Goal: Information Seeking & Learning: Learn about a topic

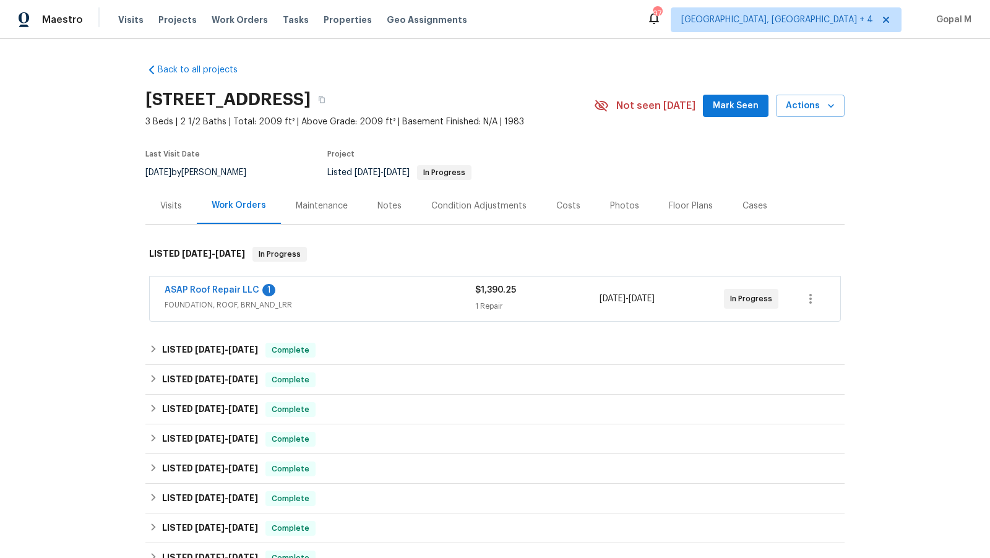
click at [353, 294] on div "ASAP Roof Repair LLC 1" at bounding box center [320, 291] width 311 height 15
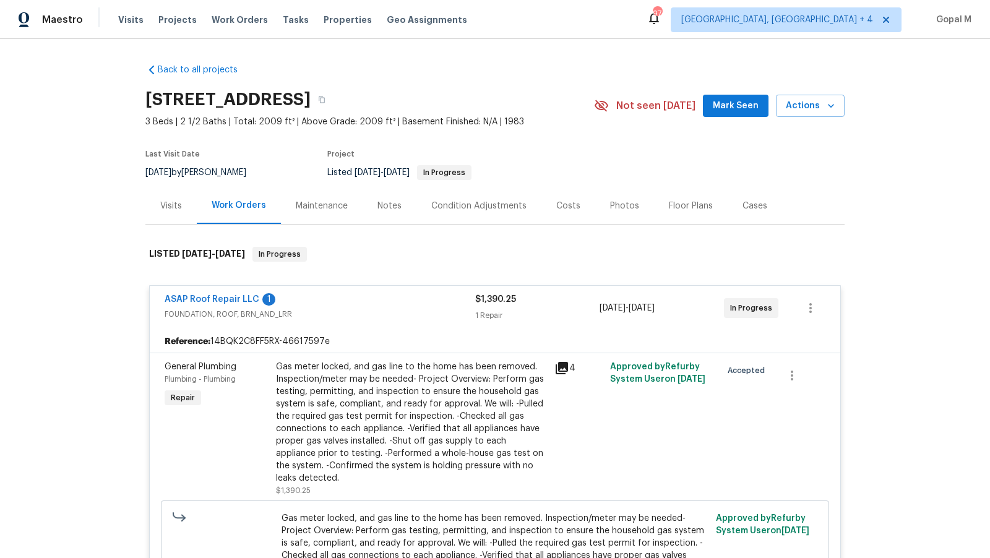
click at [170, 200] on div "Visits" at bounding box center [171, 206] width 22 height 12
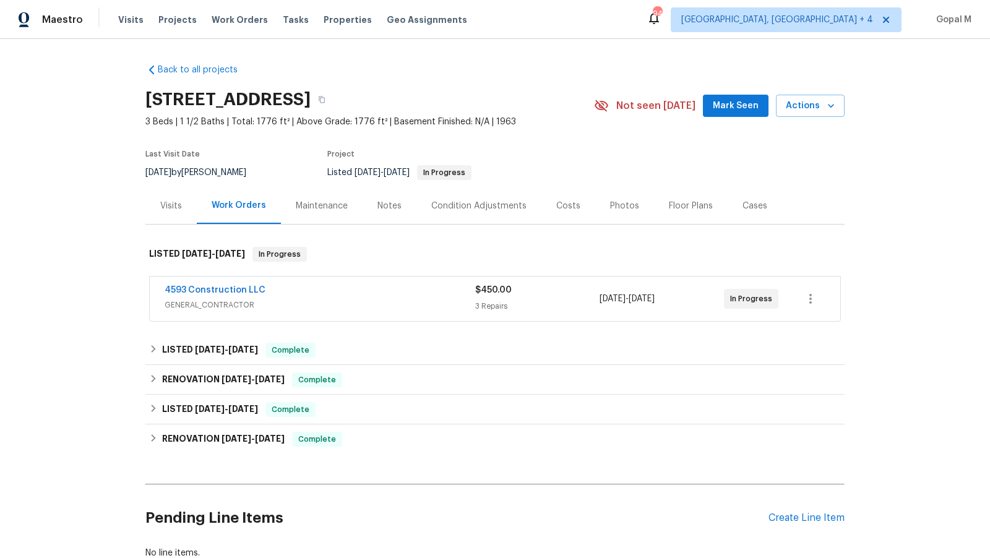
click at [437, 296] on div "4593 Construction LLC" at bounding box center [320, 291] width 311 height 15
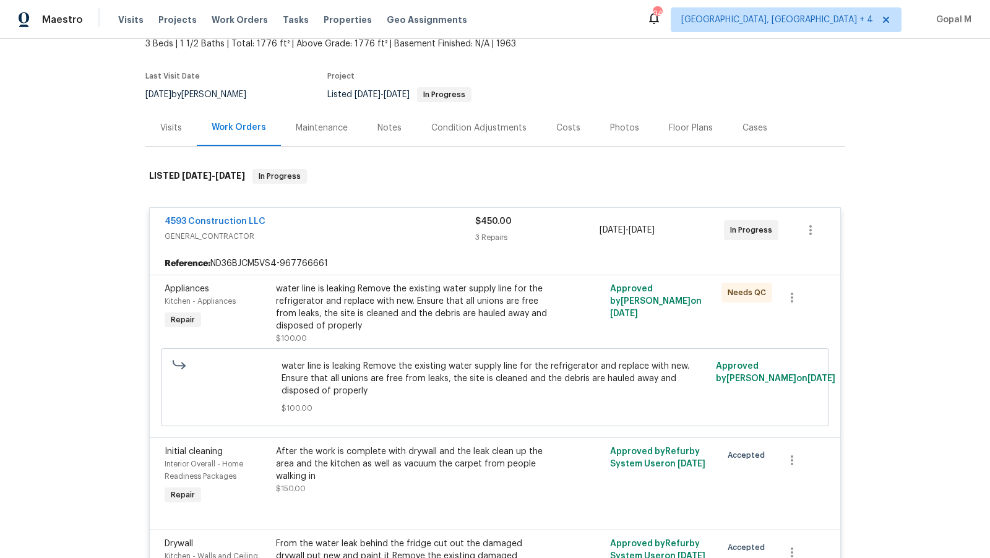
scroll to position [80, 0]
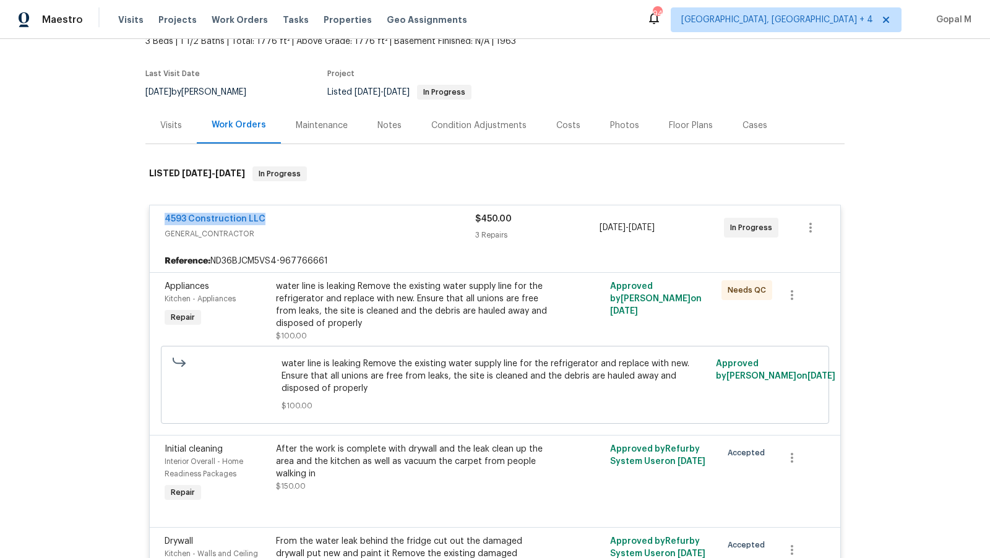
drag, startPoint x: 157, startPoint y: 219, endPoint x: 299, endPoint y: 217, distance: 141.7
click at [299, 218] on div "4593 Construction LLC GENERAL_CONTRACTOR $450.00 3 Repairs 8/28/2025 - 8/28/202…" at bounding box center [495, 227] width 690 height 45
copy link "4593 Construction LLC"
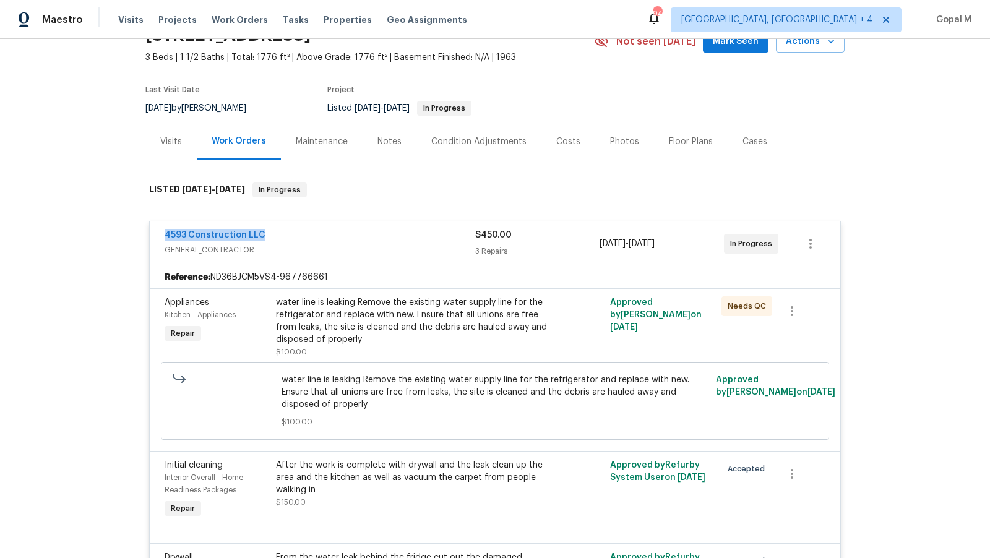
scroll to position [51, 0]
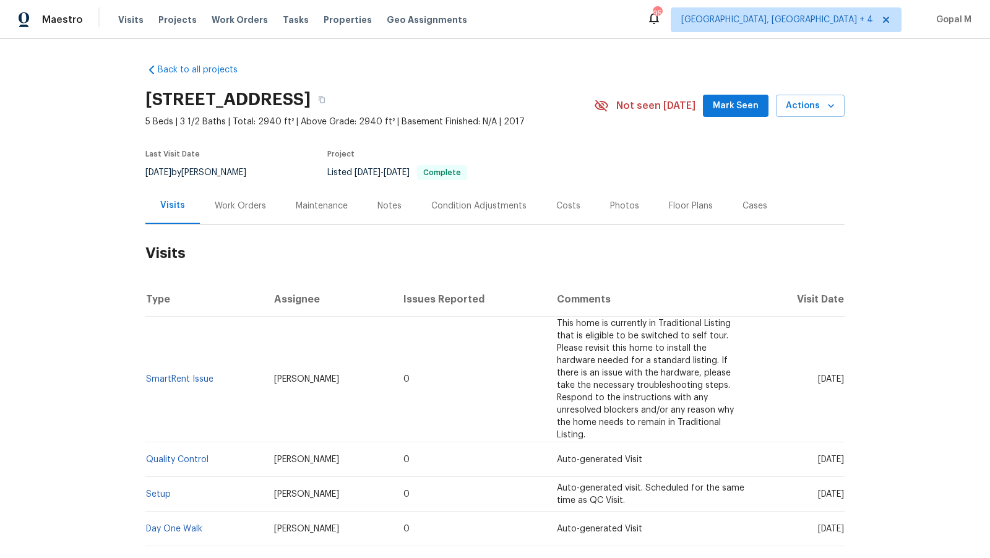
click at [256, 209] on div "Work Orders" at bounding box center [240, 206] width 51 height 12
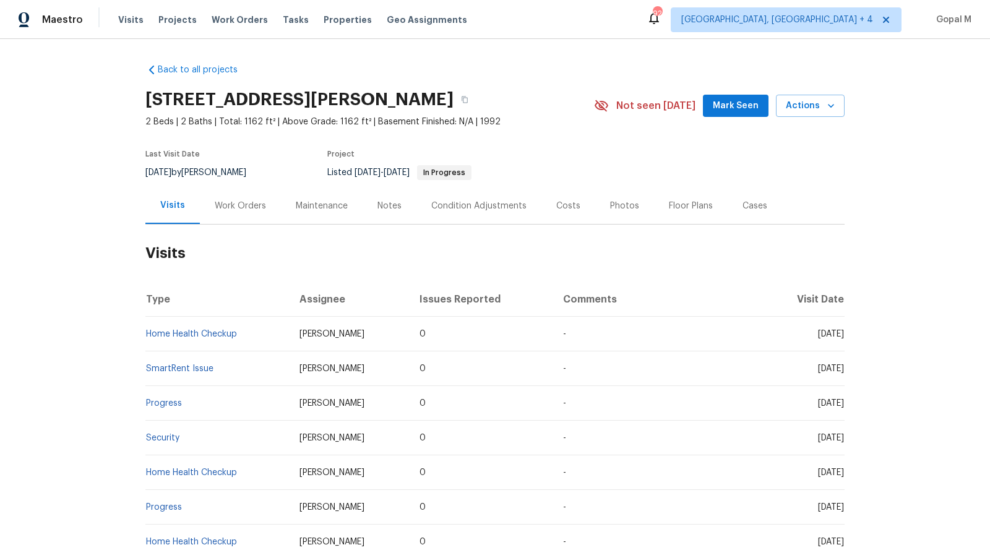
click at [247, 212] on div "Work Orders" at bounding box center [240, 206] width 51 height 12
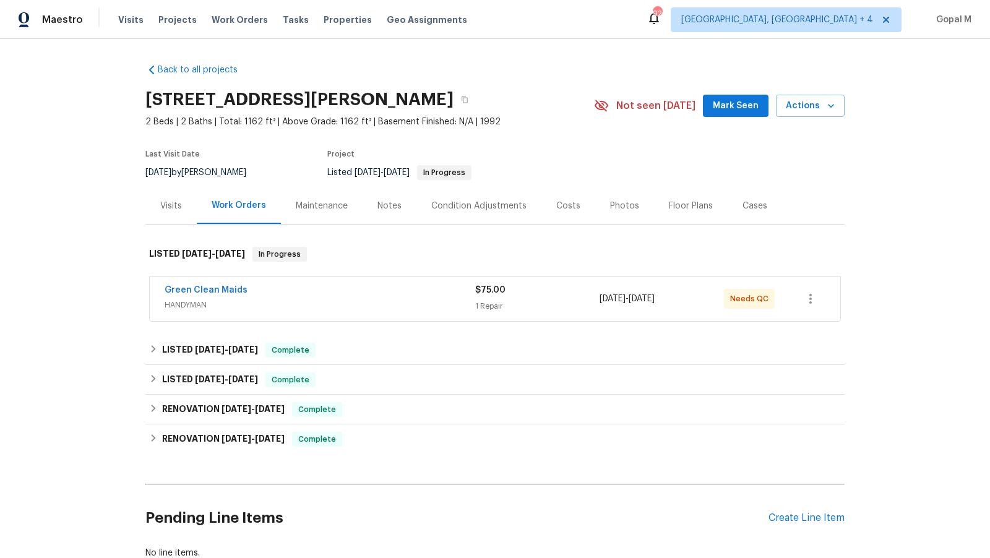
click at [379, 311] on span "HANDYMAN" at bounding box center [320, 305] width 311 height 12
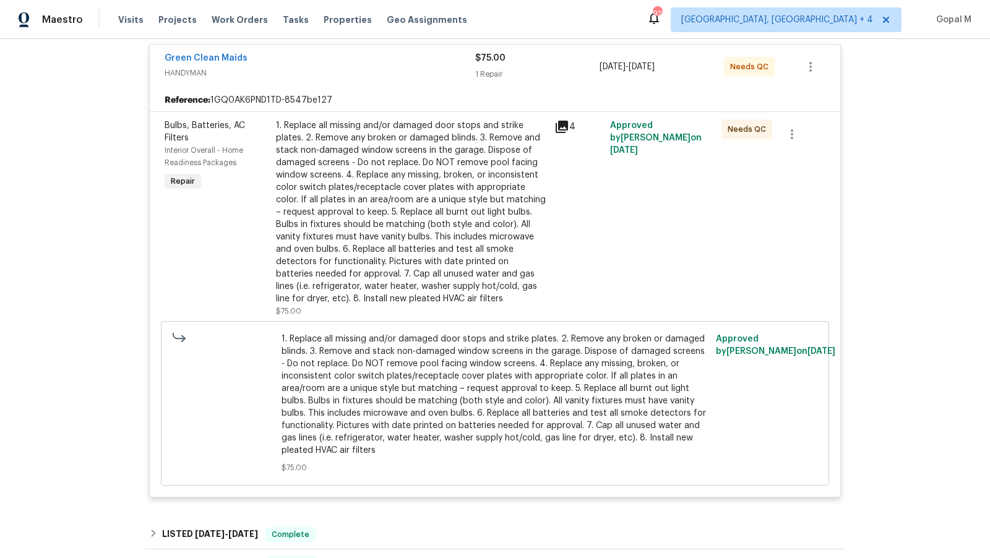
scroll to position [209, 0]
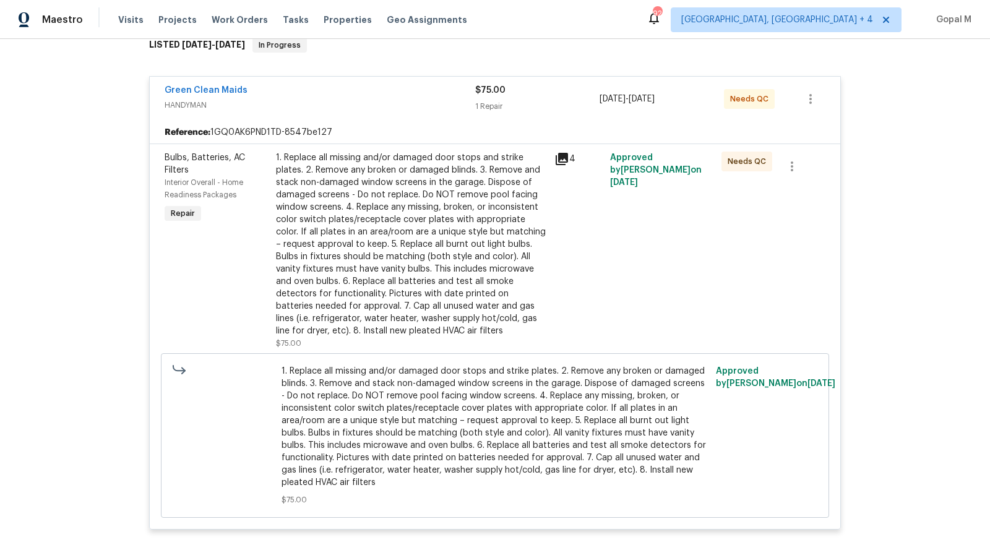
click at [384, 219] on div "1. Replace all missing and/or damaged door stops and strike plates. 2. Remove a…" at bounding box center [411, 245] width 271 height 186
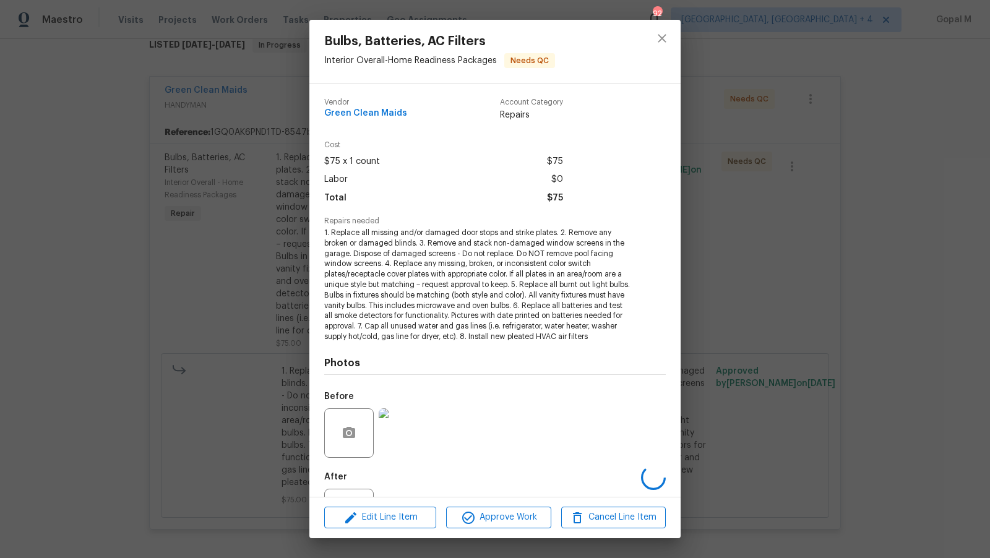
scroll to position [53, 0]
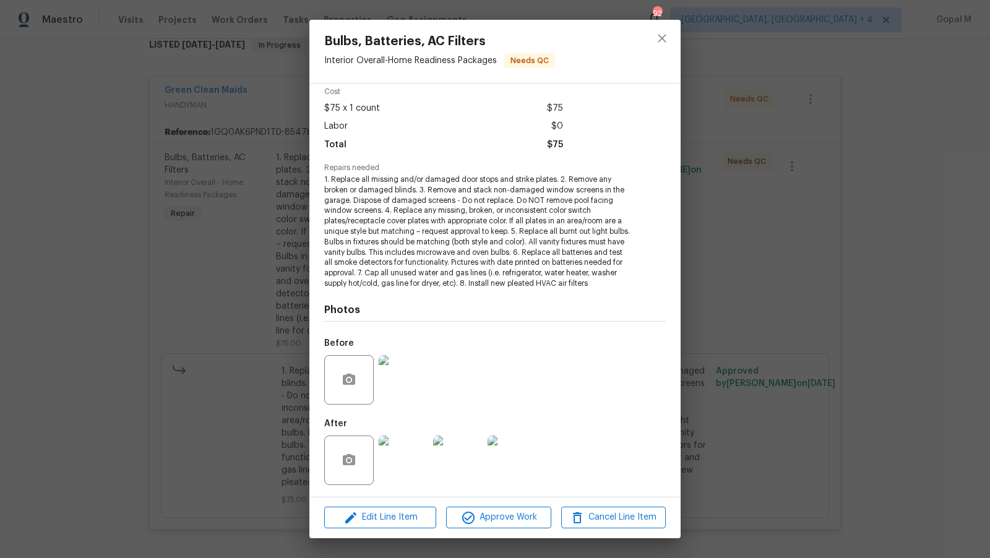
click at [192, 373] on div "Bulbs, Batteries, AC Filters Interior Overall - Home Readiness Packages Needs Q…" at bounding box center [495, 279] width 990 height 558
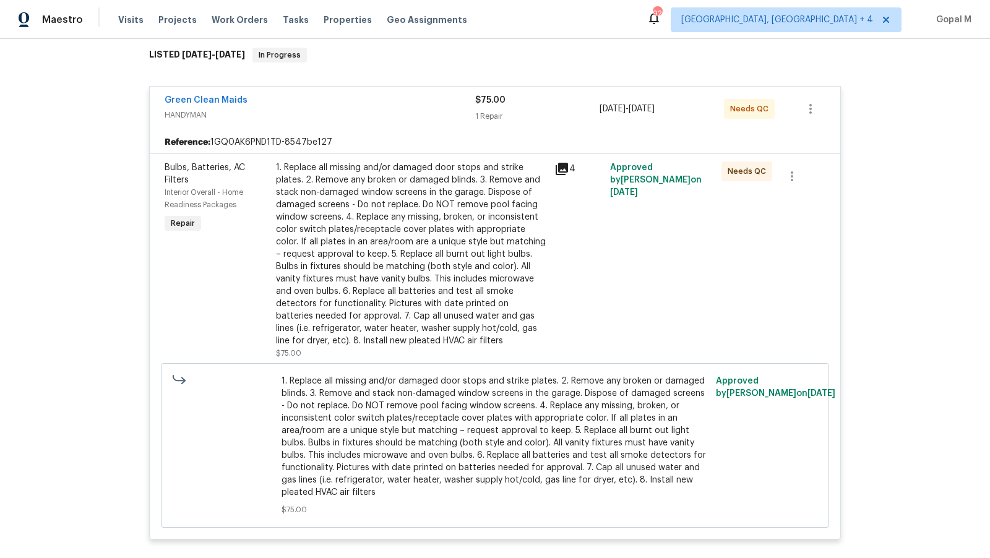
scroll to position [0, 0]
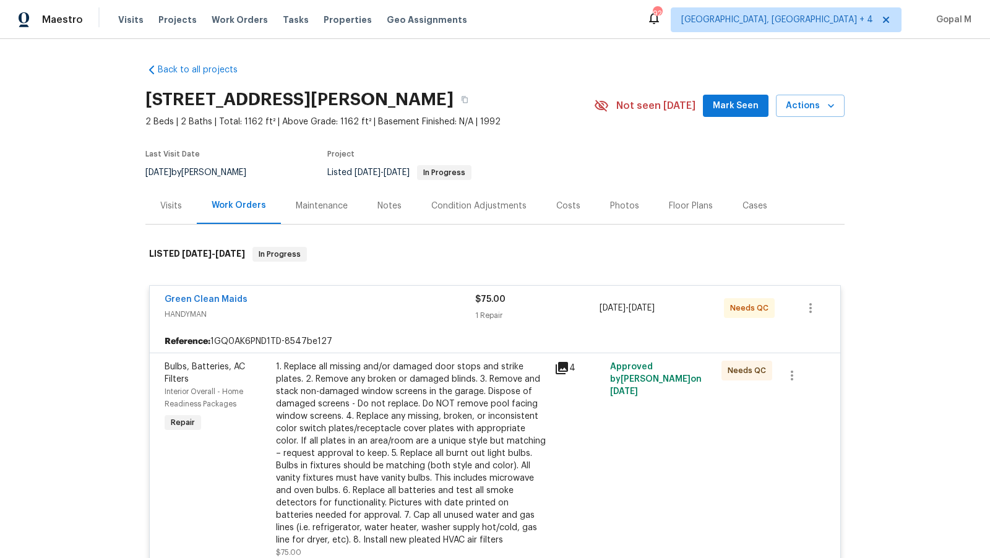
click at [163, 212] on div "Visits" at bounding box center [171, 206] width 22 height 12
